Goal: Information Seeking & Learning: Learn about a topic

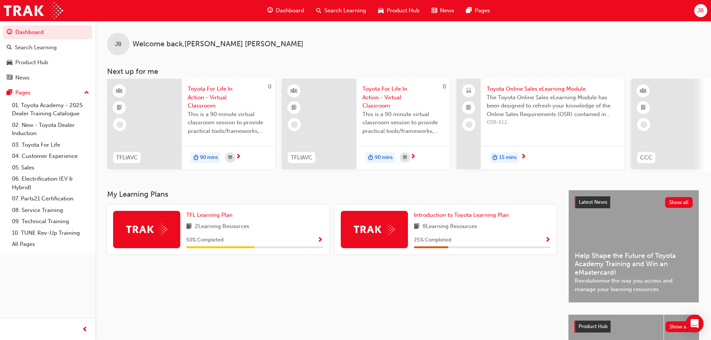
click at [331, 8] on span "Search Learning" at bounding box center [345, 10] width 42 height 9
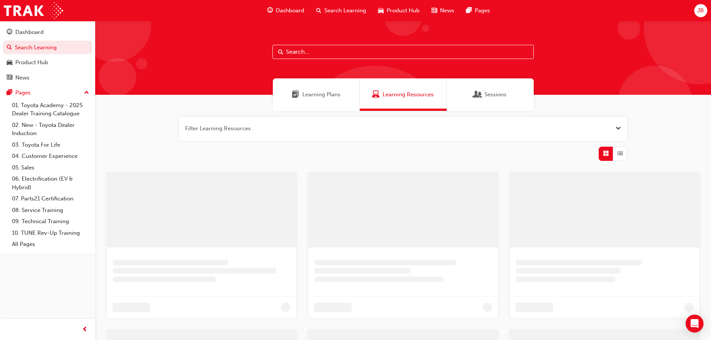
click at [323, 57] on input "text" at bounding box center [402, 52] width 261 height 14
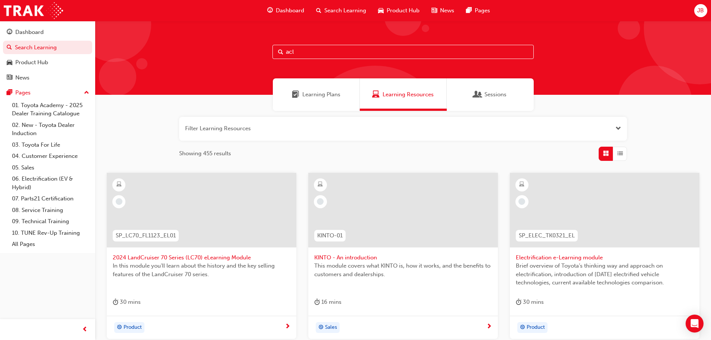
type input "acl"
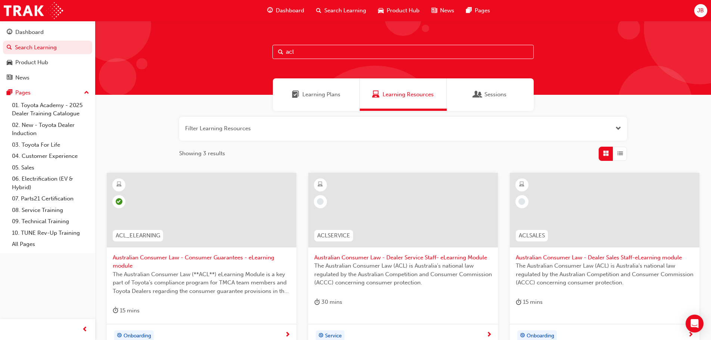
click at [389, 257] on span "Australian Consumer Law - Dealer Service Staff- eLearning Module" at bounding box center [403, 257] width 178 height 9
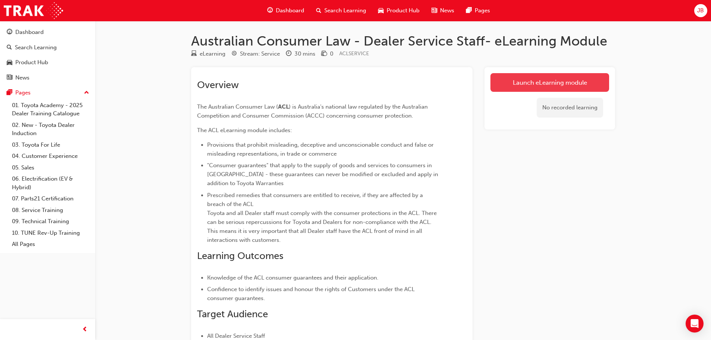
click at [568, 84] on link "Launch eLearning module" at bounding box center [549, 82] width 119 height 19
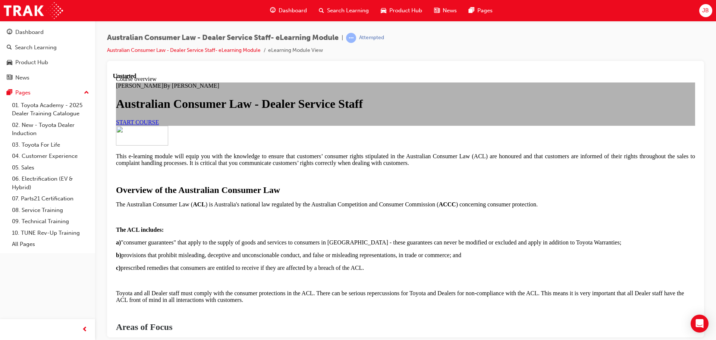
click at [159, 125] on span "START COURSE" at bounding box center [137, 122] width 43 height 6
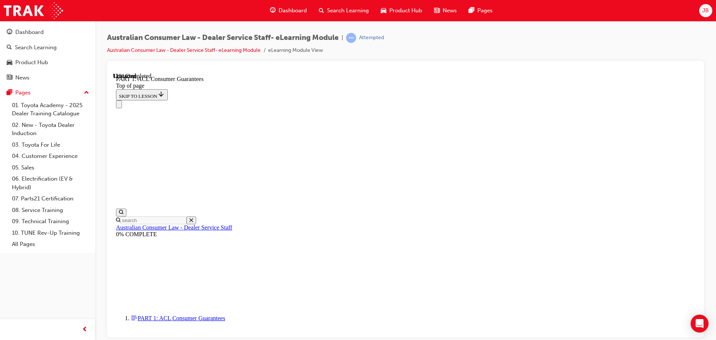
scroll to position [1241, 0]
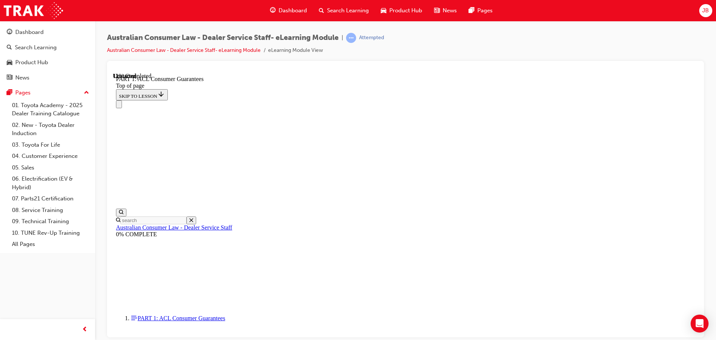
scroll to position [1168, 0]
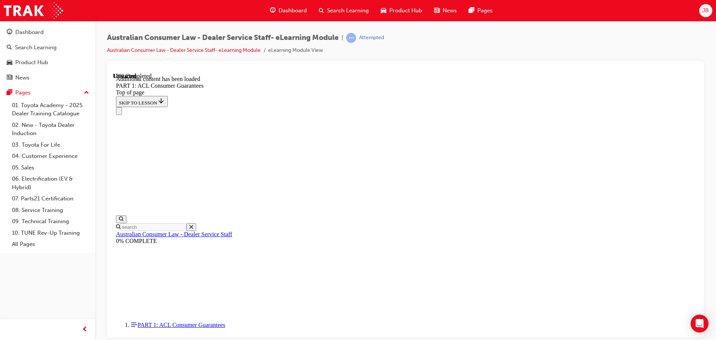
scroll to position [1425, 0]
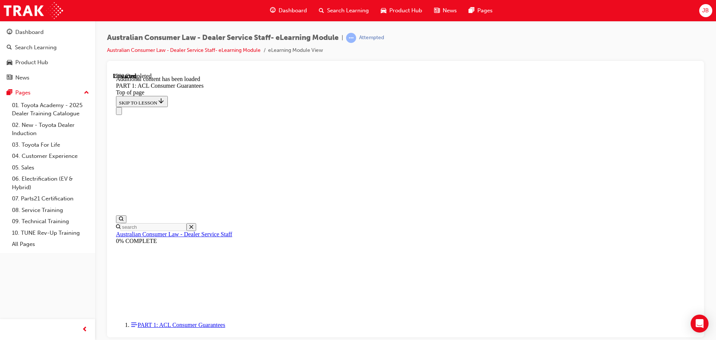
scroll to position [1850, 0]
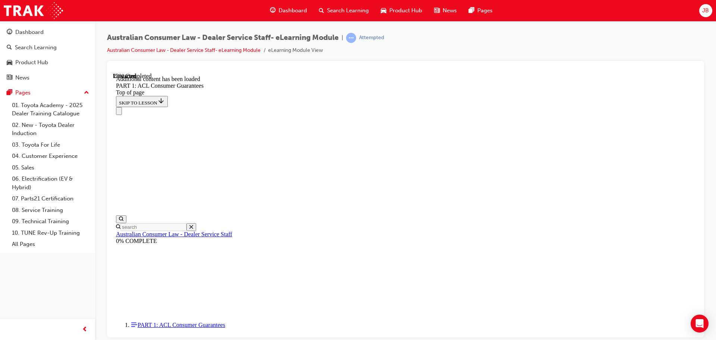
scroll to position [1940, 0]
drag, startPoint x: 626, startPoint y: 223, endPoint x: 560, endPoint y: 231, distance: 66.2
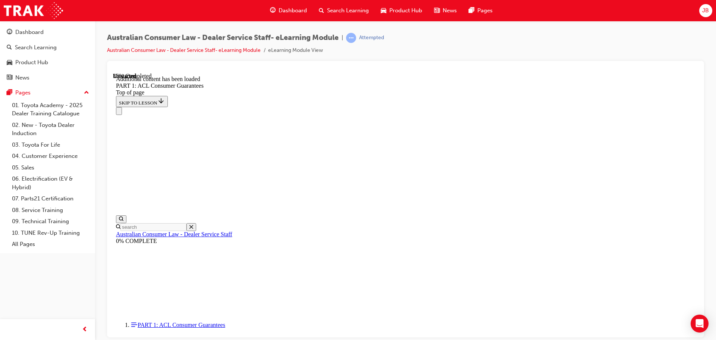
scroll to position [2304, 0]
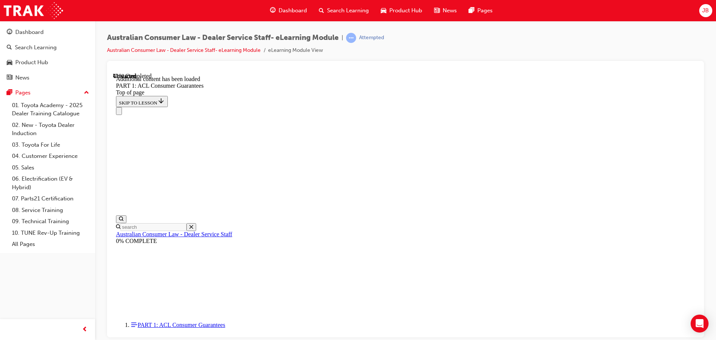
drag, startPoint x: 547, startPoint y: 128, endPoint x: 517, endPoint y: 146, distance: 35.2
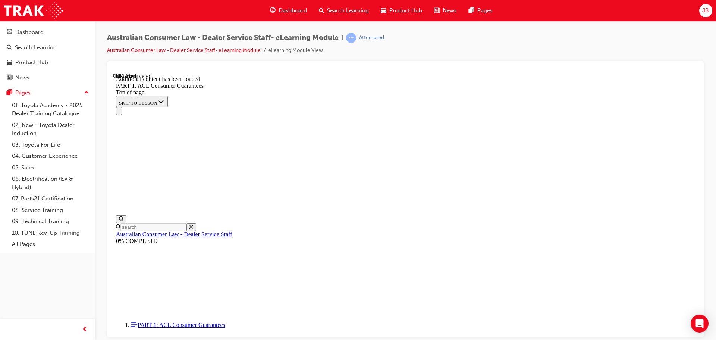
scroll to position [2831, 0]
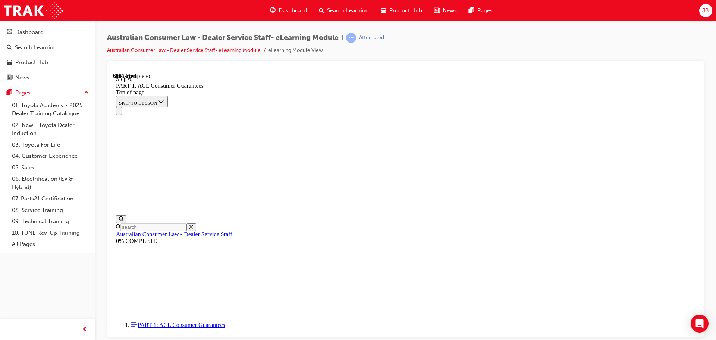
scroll to position [4257, 0]
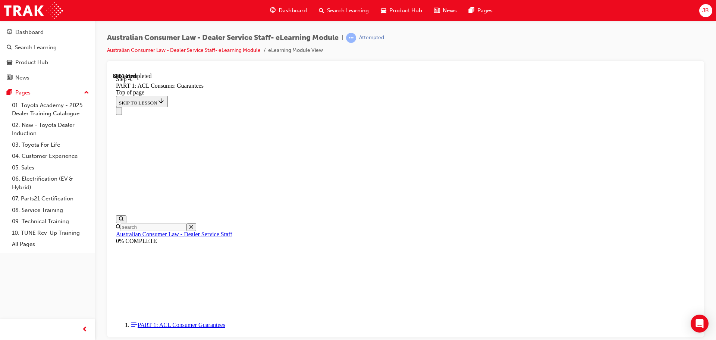
scroll to position [6523, 0]
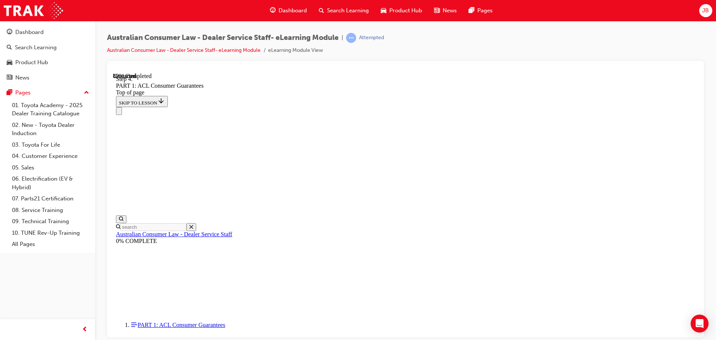
drag, startPoint x: 339, startPoint y: 151, endPoint x: 448, endPoint y: 249, distance: 146.9
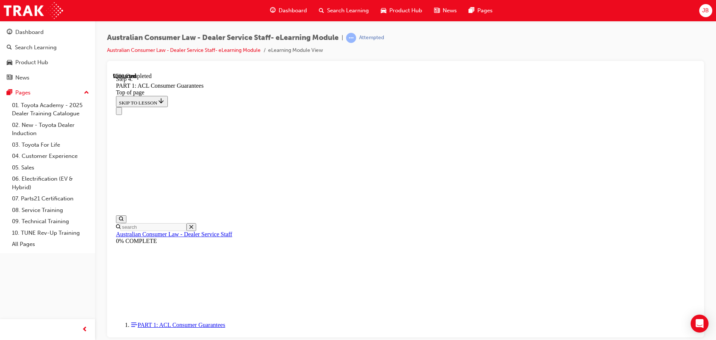
scroll to position [7937, 0]
drag, startPoint x: 338, startPoint y: 144, endPoint x: 409, endPoint y: 269, distance: 143.9
drag, startPoint x: 385, startPoint y: 133, endPoint x: 442, endPoint y: 133, distance: 56.7
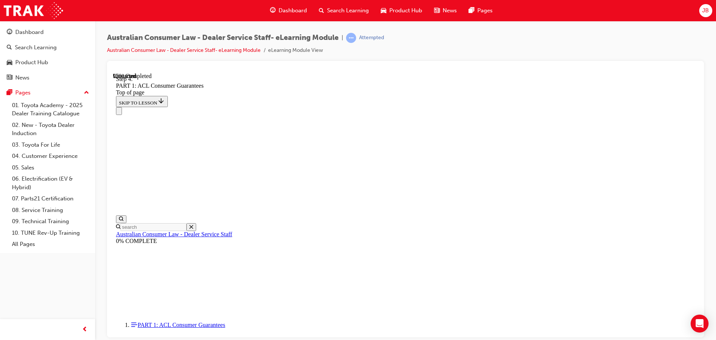
drag, startPoint x: 452, startPoint y: 183, endPoint x: 473, endPoint y: 183, distance: 20.5
drag, startPoint x: 492, startPoint y: 220, endPoint x: 435, endPoint y: 229, distance: 58.1
drag, startPoint x: 414, startPoint y: 267, endPoint x: 448, endPoint y: 266, distance: 34.3
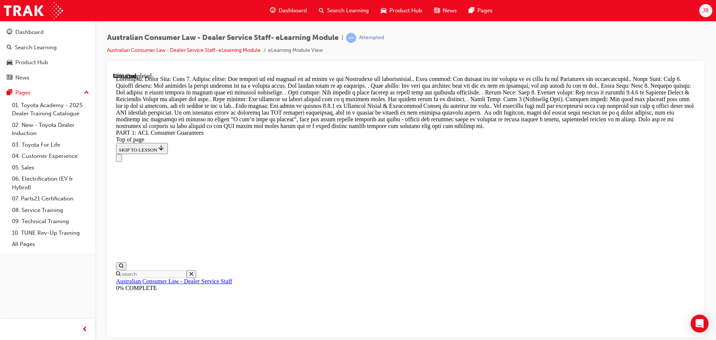
scroll to position [8245, 0]
drag, startPoint x: 338, startPoint y: 222, endPoint x: 360, endPoint y: 131, distance: 94.4
drag, startPoint x: 364, startPoint y: 174, endPoint x: 402, endPoint y: 173, distance: 37.7
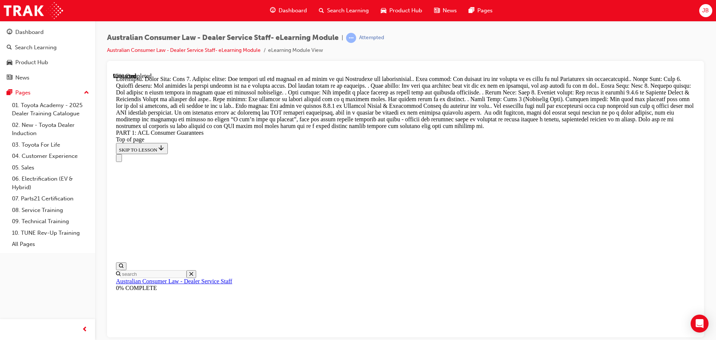
drag, startPoint x: 351, startPoint y: 260, endPoint x: 380, endPoint y: 259, distance: 29.1
drag, startPoint x: 364, startPoint y: 311, endPoint x: 399, endPoint y: 313, distance: 35.5
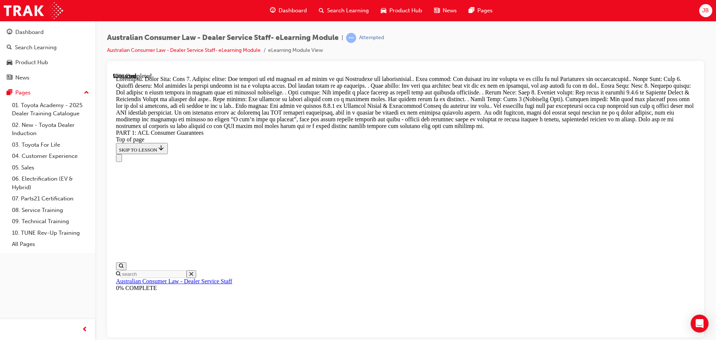
drag, startPoint x: 387, startPoint y: 216, endPoint x: 432, endPoint y: 215, distance: 44.8
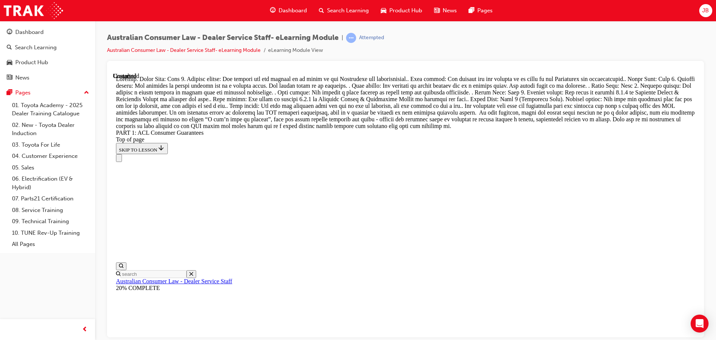
scroll to position [8586, 0]
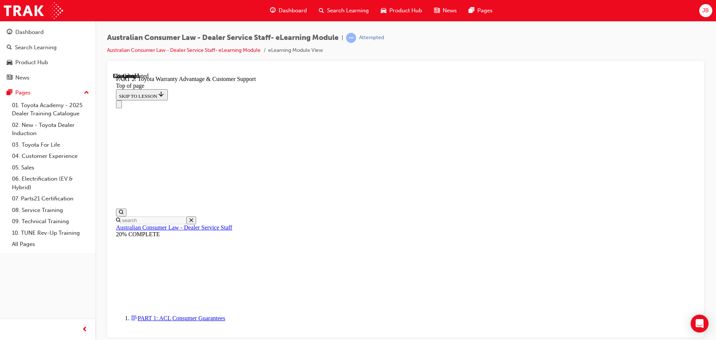
scroll to position [508, 0]
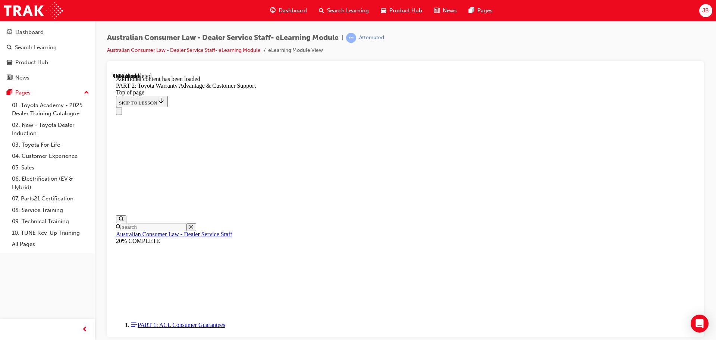
scroll to position [750, 0]
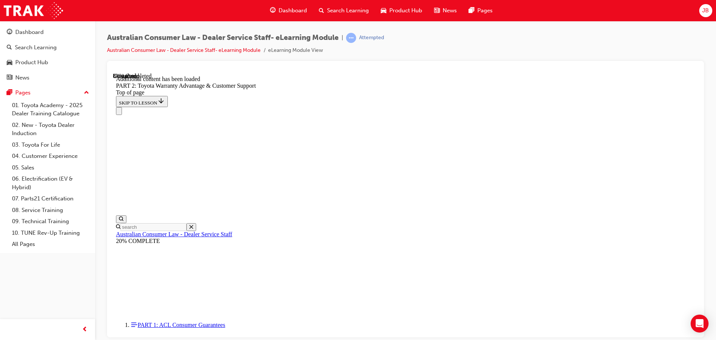
scroll to position [2447, 0]
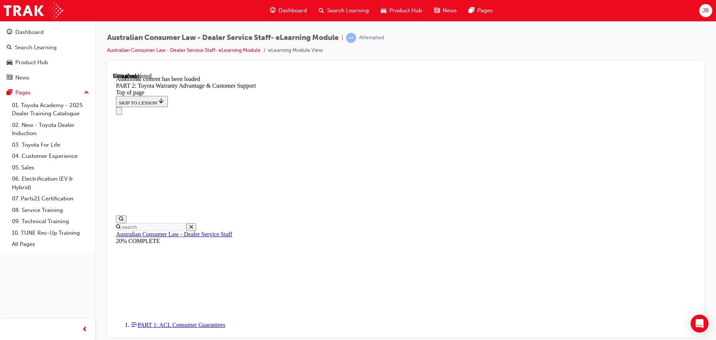
scroll to position [2745, 0]
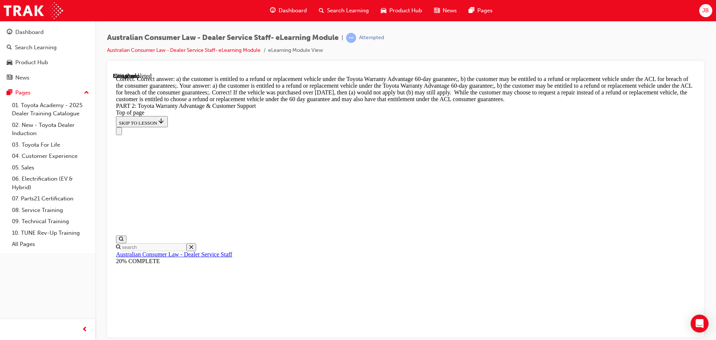
scroll to position [2936, 0]
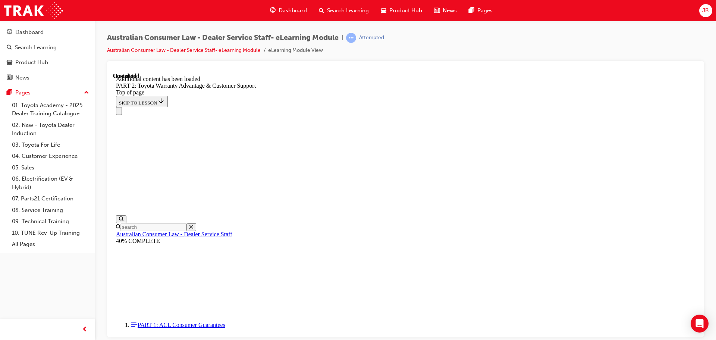
scroll to position [3110, 0]
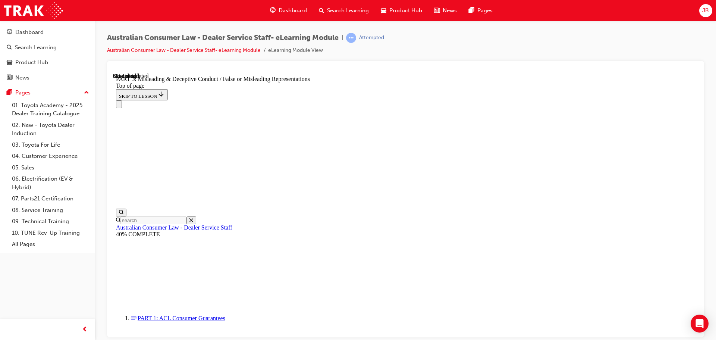
scroll to position [433, 0]
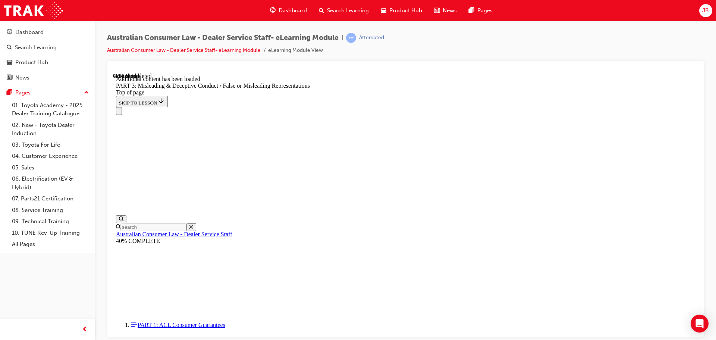
scroll to position [1701, 0]
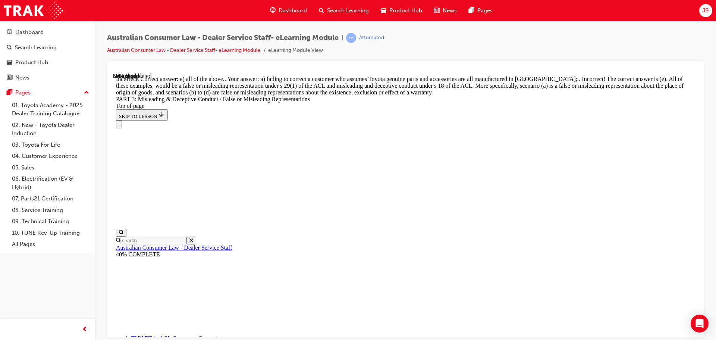
scroll to position [1900, 0]
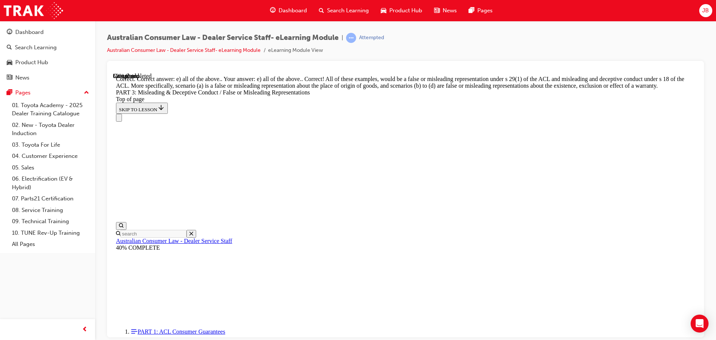
scroll to position [1977, 0]
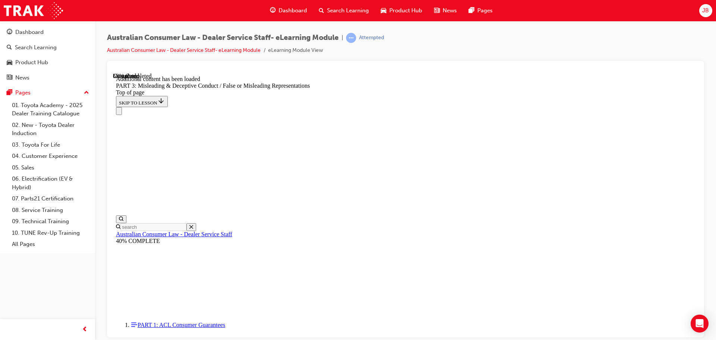
scroll to position [2163, 0]
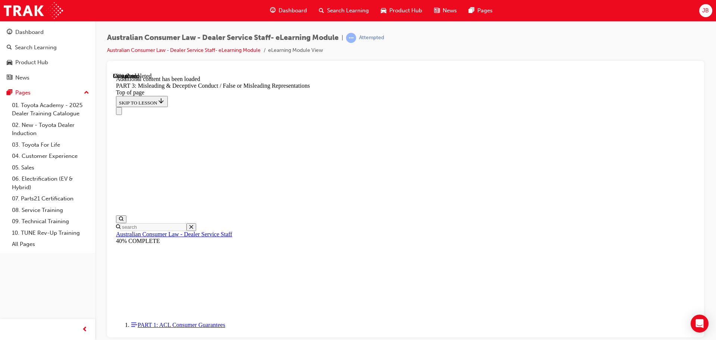
scroll to position [2247, 0]
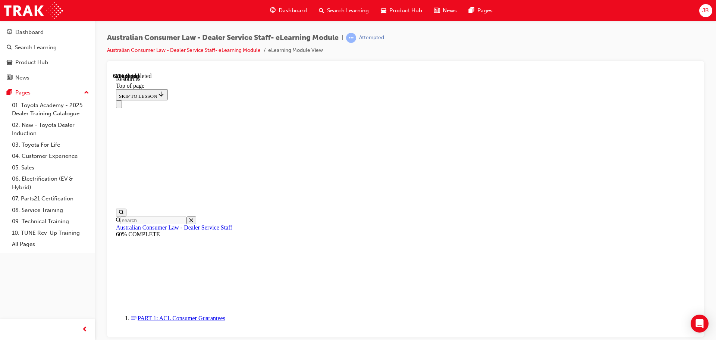
scroll to position [360, 0]
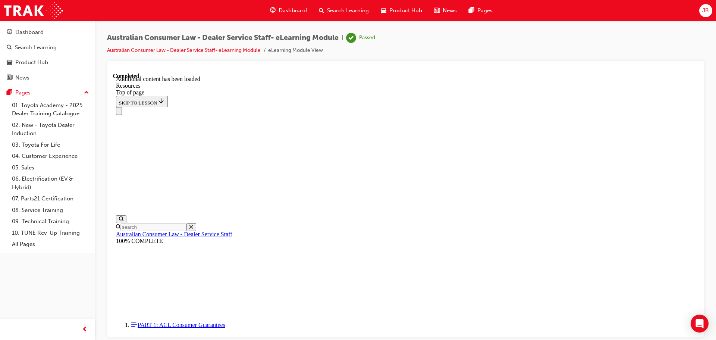
scroll to position [0, 0]
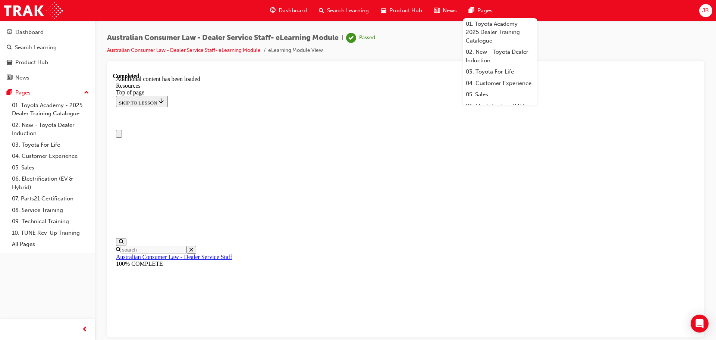
click at [336, 10] on span "Search Learning" at bounding box center [348, 10] width 42 height 9
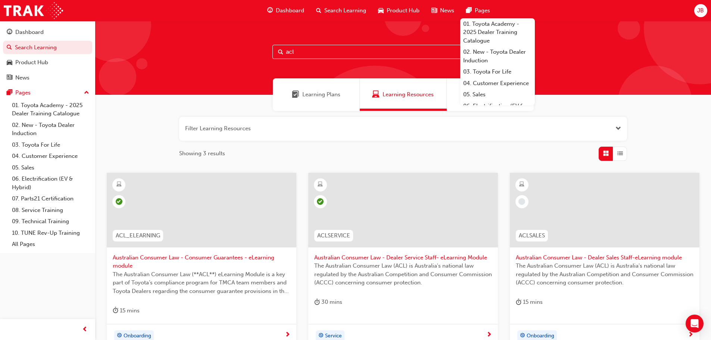
click at [300, 53] on input "acl" at bounding box center [402, 52] width 261 height 14
click at [568, 253] on span "Australian Consumer Law - Dealer Sales Staff-eLearning module" at bounding box center [605, 257] width 178 height 9
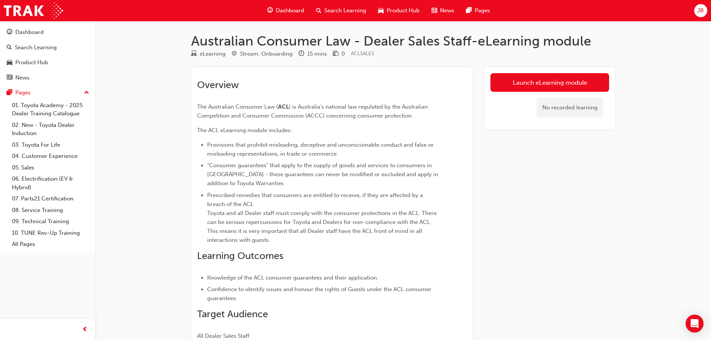
click at [583, 205] on div "Launch eLearning module No recorded learning" at bounding box center [549, 218] width 131 height 303
click at [546, 81] on link "Launch eLearning module" at bounding box center [549, 82] width 119 height 19
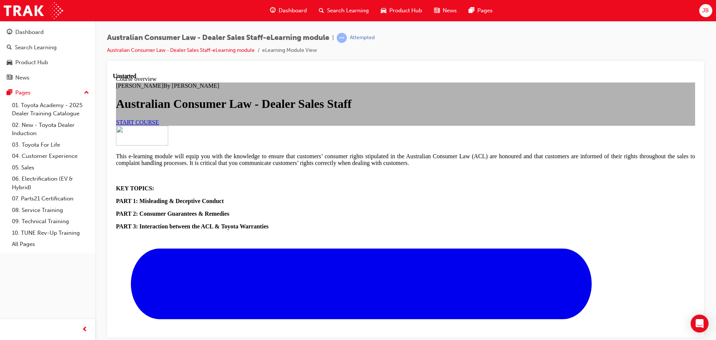
click at [159, 125] on link "START COURSE" at bounding box center [137, 122] width 43 height 6
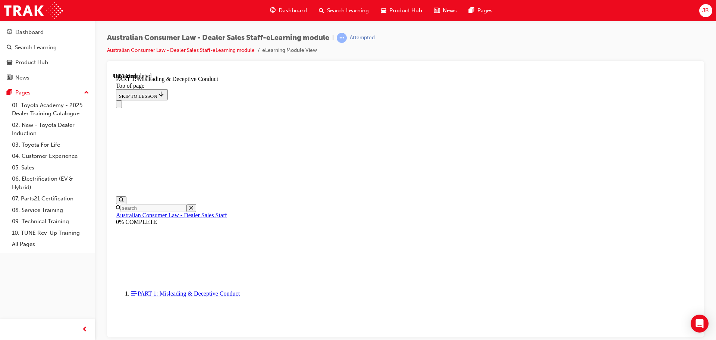
scroll to position [471, 0]
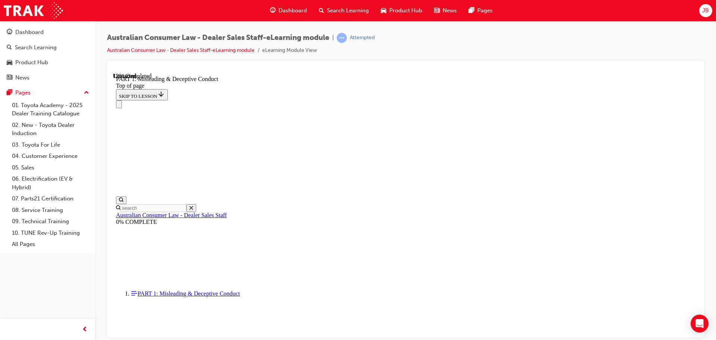
drag, startPoint x: 635, startPoint y: 312, endPoint x: 629, endPoint y: 312, distance: 6.0
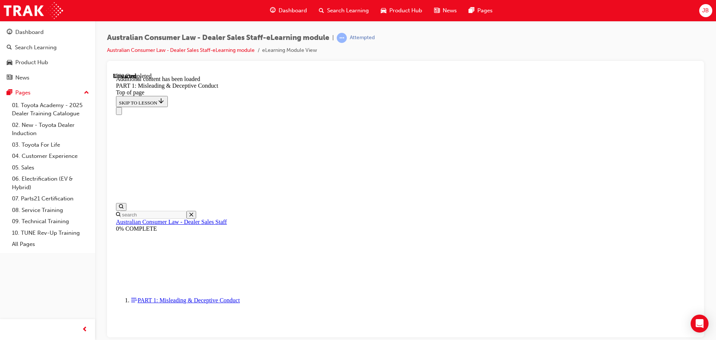
scroll to position [891, 0]
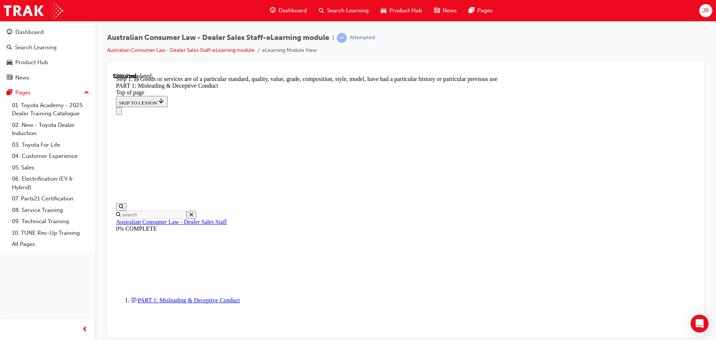
scroll to position [858, 0]
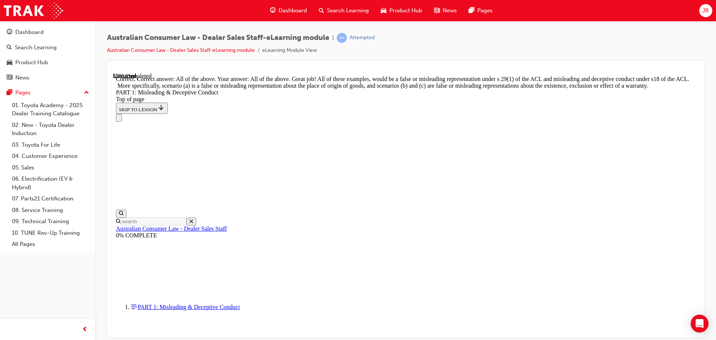
scroll to position [1284, 0]
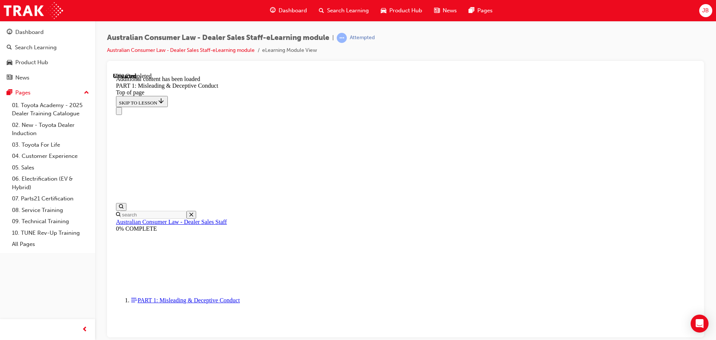
scroll to position [1472, 0]
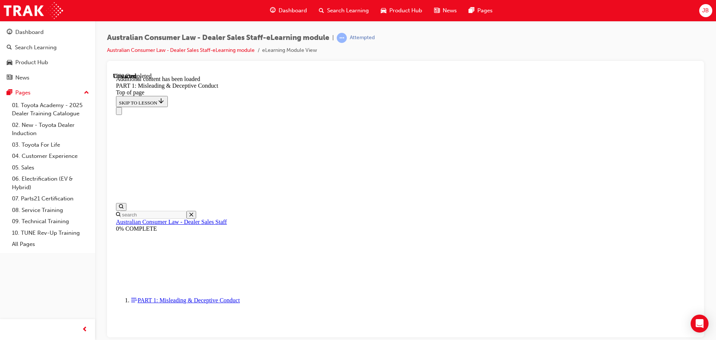
scroll to position [1823, 0]
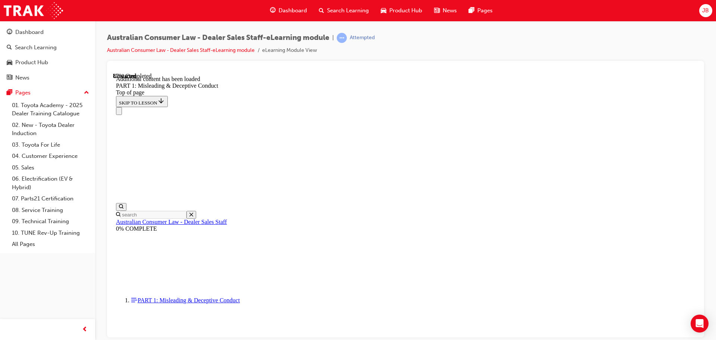
scroll to position [2024, 0]
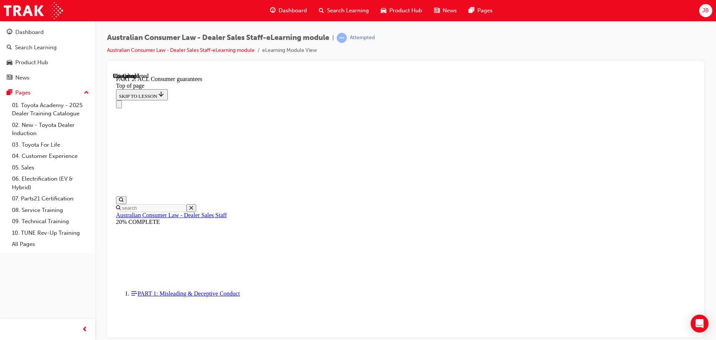
scroll to position [1180, 0]
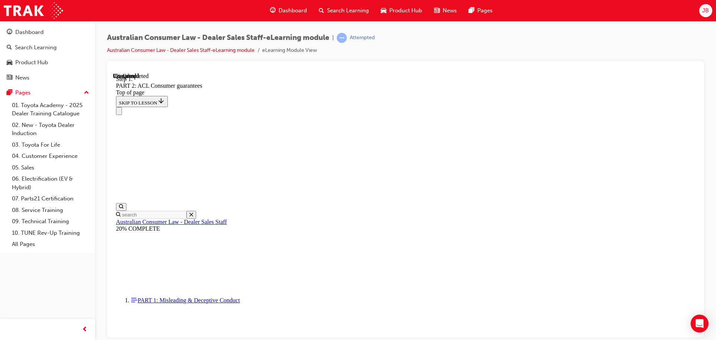
scroll to position [1209, 0]
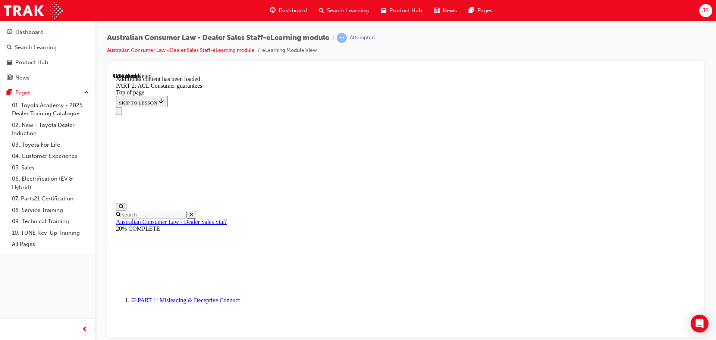
scroll to position [1411, 0]
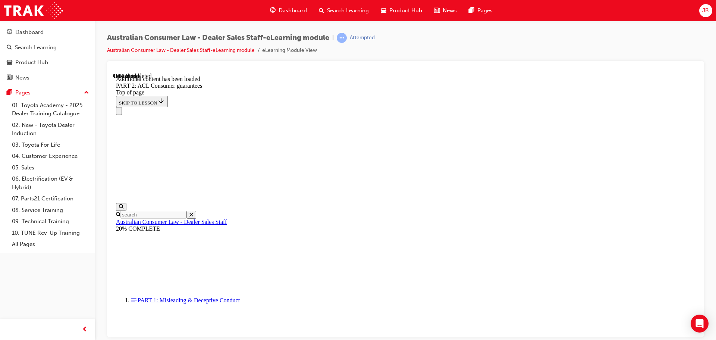
scroll to position [1836, 0]
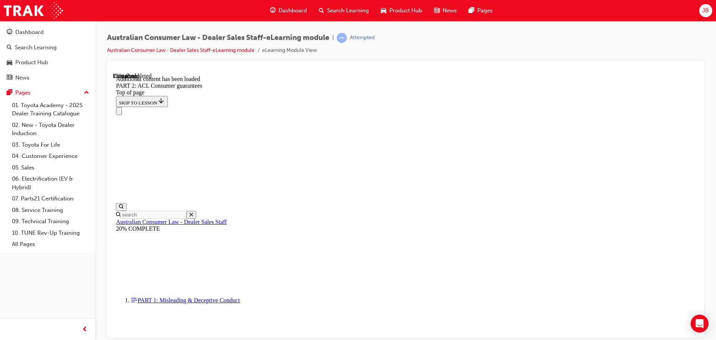
scroll to position [2196, 0]
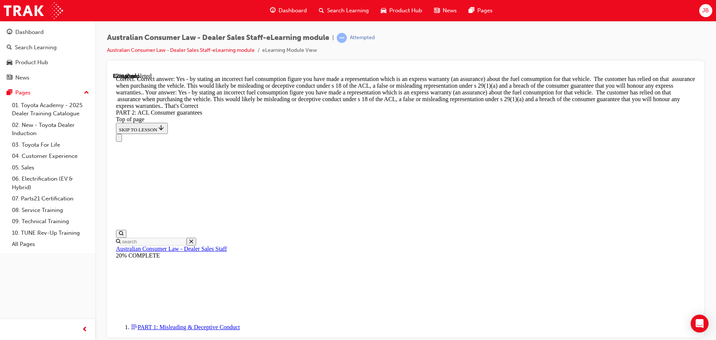
scroll to position [3408, 0]
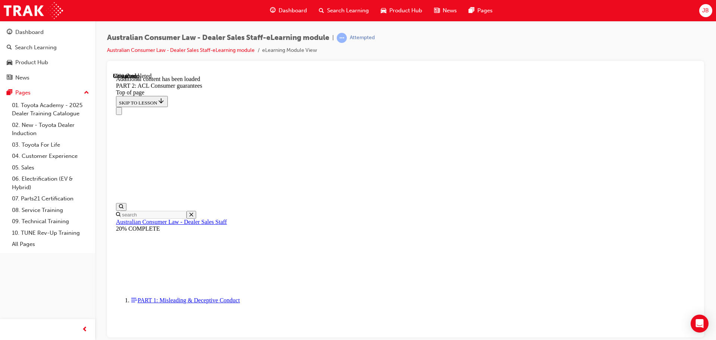
scroll to position [4601, 0]
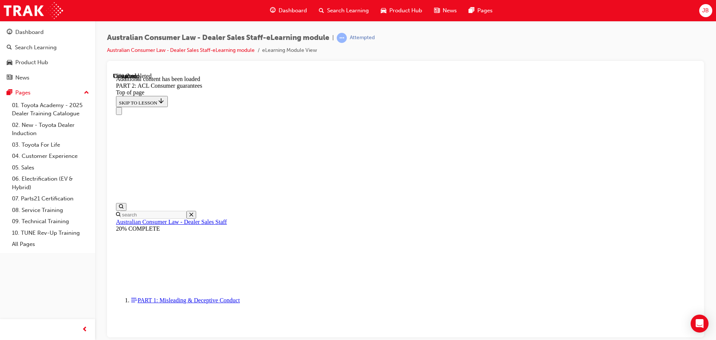
drag, startPoint x: 460, startPoint y: 206, endPoint x: 512, endPoint y: 208, distance: 52.7
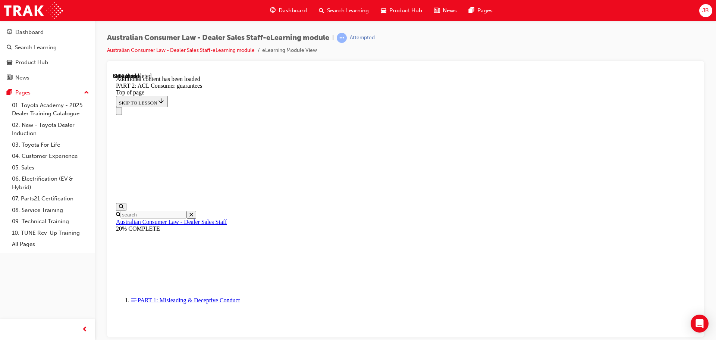
scroll to position [8105, 0]
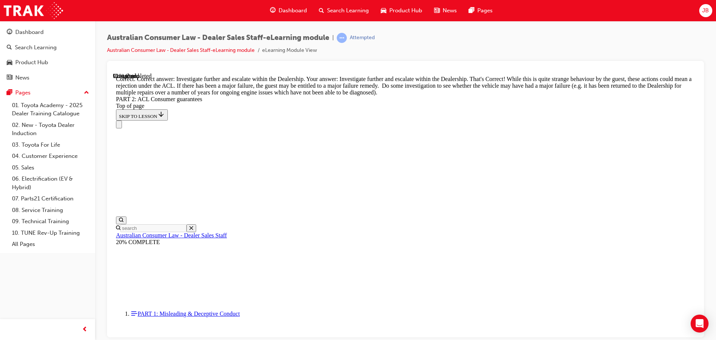
scroll to position [8323, 0]
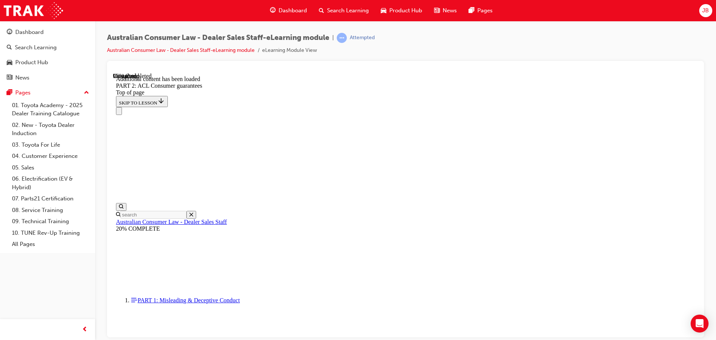
scroll to position [8956, 0]
drag, startPoint x: 345, startPoint y: 209, endPoint x: 386, endPoint y: 228, distance: 44.9
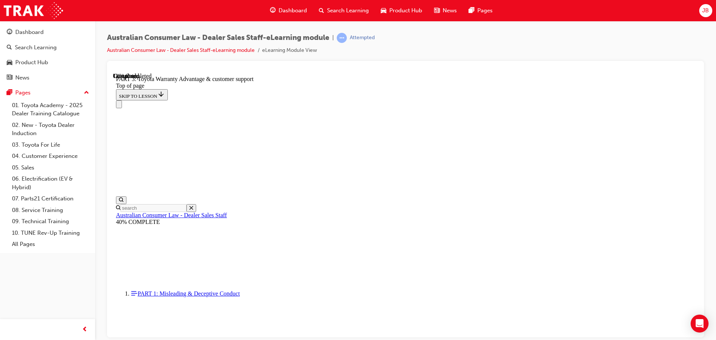
scroll to position [471, 0]
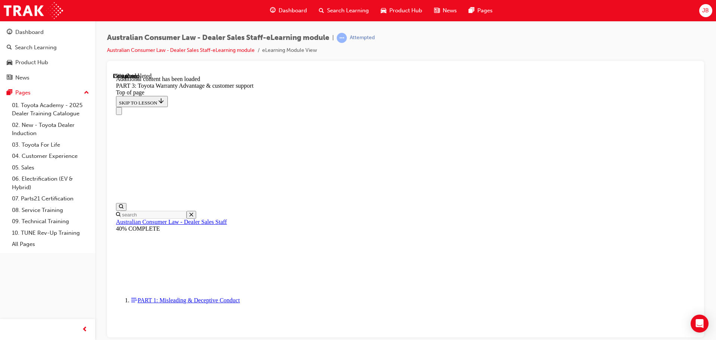
scroll to position [871, 0]
drag, startPoint x: 350, startPoint y: 206, endPoint x: 358, endPoint y: 226, distance: 22.1
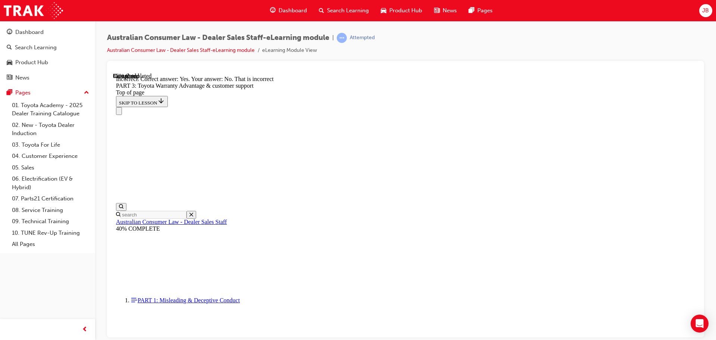
scroll to position [945, 0]
drag, startPoint x: 348, startPoint y: 136, endPoint x: 348, endPoint y: 145, distance: 9.7
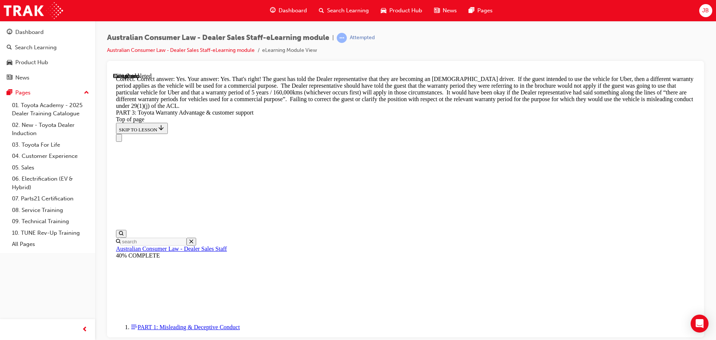
scroll to position [1054, 0]
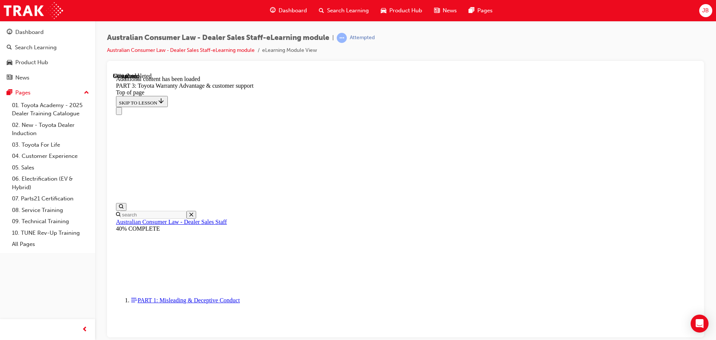
scroll to position [1948, 0]
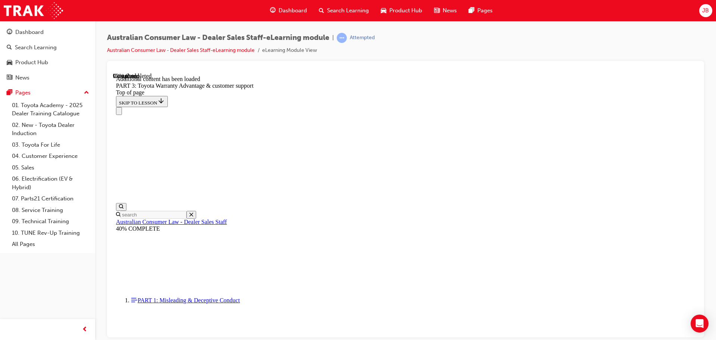
scroll to position [2374, 0]
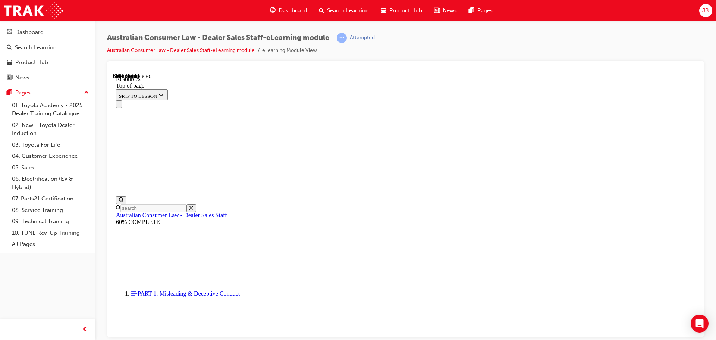
scroll to position [382, 0]
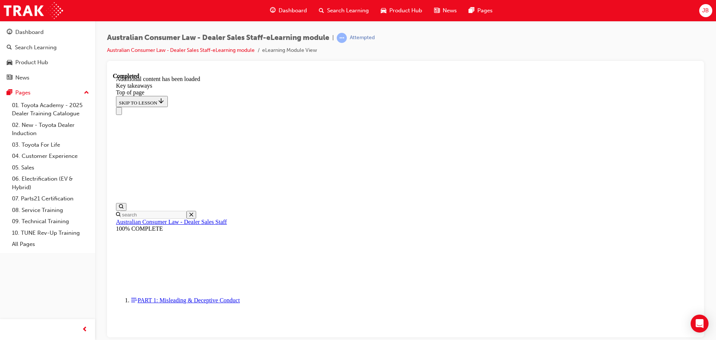
scroll to position [172, 0]
click at [702, 13] on span "JB" at bounding box center [705, 10] width 7 height 9
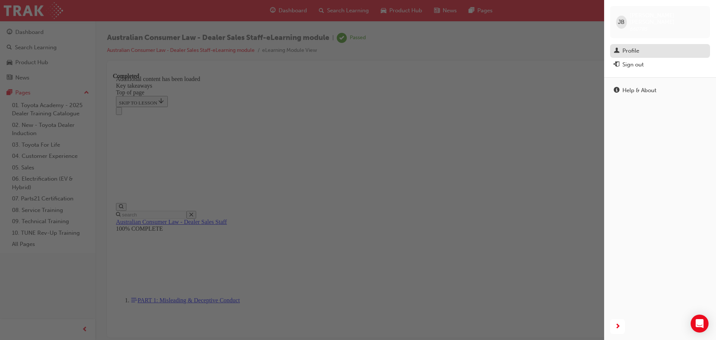
click at [632, 47] on div "Profile" at bounding box center [631, 51] width 17 height 9
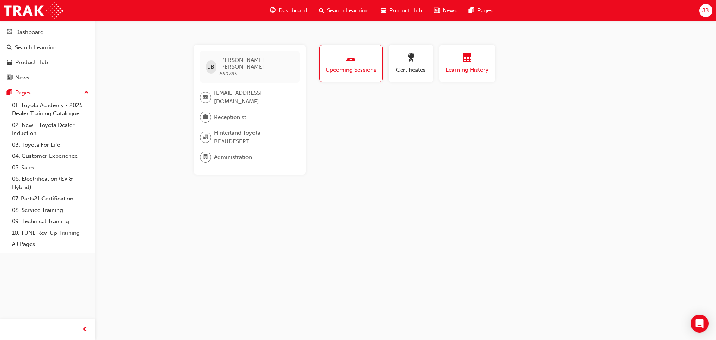
click at [442, 60] on button "Learning History" at bounding box center [467, 63] width 56 height 37
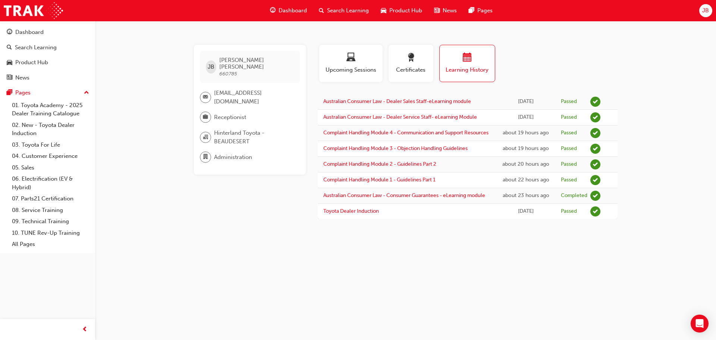
click at [702, 12] on span "JB" at bounding box center [705, 10] width 7 height 9
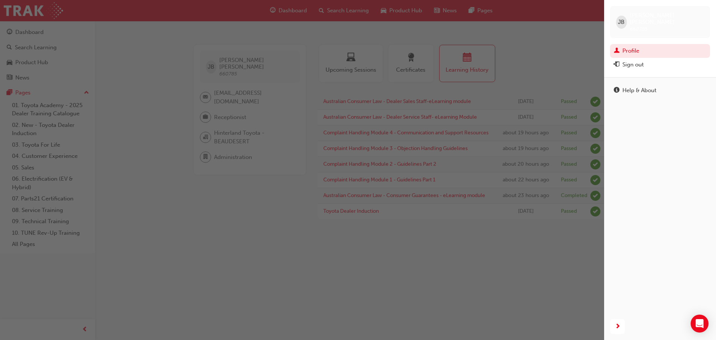
click at [548, 61] on div "button" at bounding box center [302, 170] width 604 height 340
